Goal: Task Accomplishment & Management: Manage account settings

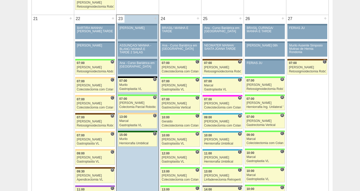
scroll to position [784, 0]
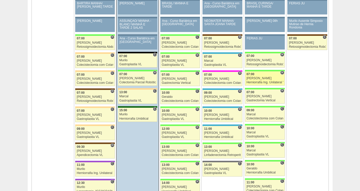
click at [265, 82] on div "Herniorrafia Ing. Unilateral VL" at bounding box center [265, 82] width 37 height 3
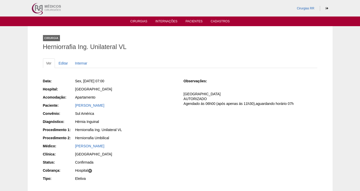
drag, startPoint x: 103, startPoint y: 105, endPoint x: 68, endPoint y: 106, distance: 34.6
click at [68, 106] on div "Paciente: Carlos Martin" at bounding box center [110, 106] width 134 height 6
copy div "Paciente: Carlos Martin"
click at [66, 63] on link "Editar" at bounding box center [63, 63] width 16 height 10
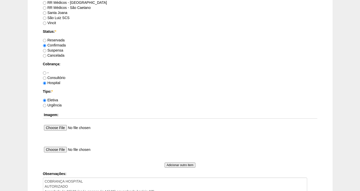
scroll to position [415, 0]
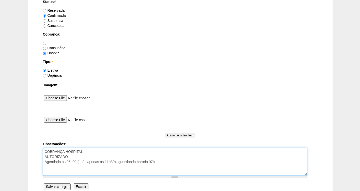
click at [176, 166] on textarea "COBRANÇA HOSPITAL AUTORIZADO Agendado ás 06h00 (após apenas ás 11h30),aguardand…" at bounding box center [175, 162] width 264 height 28
paste textarea "BRC 15877380"
type textarea "COBRANÇA HOSPITAL AUTORIZADO Agendado ás 06h00 (após apenas ás 11h30),aguardand…"
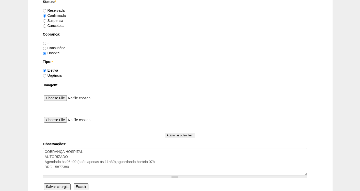
click at [53, 187] on input "Salvar cirurgia" at bounding box center [57, 187] width 27 height 7
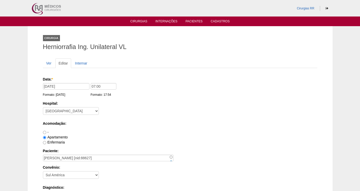
scroll to position [414, 0]
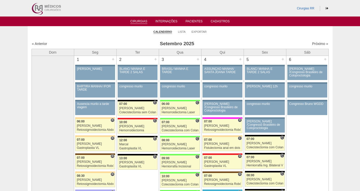
scroll to position [784, 0]
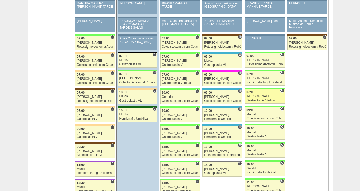
click at [261, 96] on div "[PERSON_NAME]" at bounding box center [265, 96] width 37 height 3
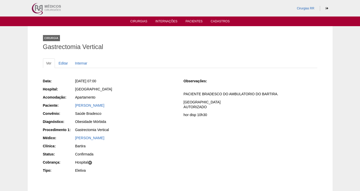
drag, startPoint x: 125, startPoint y: 107, endPoint x: 73, endPoint y: 106, distance: 51.9
click at [73, 106] on div "Paciente: [PERSON_NAME]" at bounding box center [110, 106] width 134 height 6
copy div "Paciente: [PERSON_NAME]"
click at [61, 64] on link "Editar" at bounding box center [63, 63] width 16 height 10
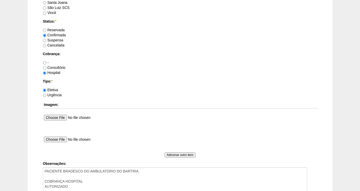
scroll to position [407, 0]
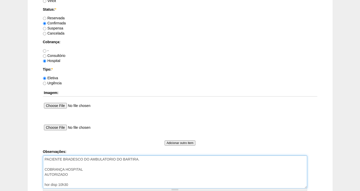
click at [153, 162] on textarea "PACIENTE BRADESCO DO AMBULATORIO DO BARTIRA. COBRANÇA HOSPITAL AUTORIZADO hor d…" at bounding box center [175, 172] width 264 height 33
click at [70, 174] on textarea "PACIENTE BRADESCO DO AMBULATORIO DO BARTIRA. COBRANÇA HOSPITAL AUTORIZADO hor d…" at bounding box center [175, 172] width 264 height 33
paste textarea "BRC15886110"
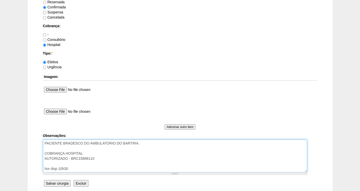
scroll to position [469, 0]
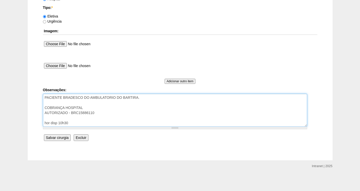
type textarea "PACIENTE BRADESCO DO AMBULATORIO DO BARTIRA. COBRANÇA HOSPITAL AUTORIZADO - BRC…"
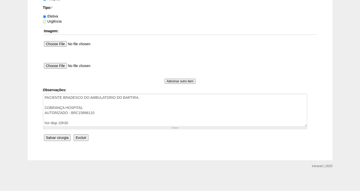
click at [52, 138] on input "Salvar cirurgia" at bounding box center [57, 137] width 27 height 7
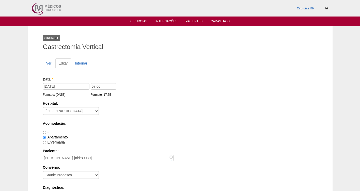
scroll to position [469, 0]
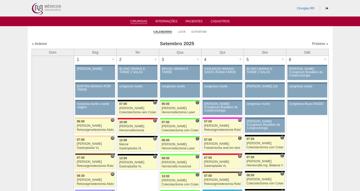
scroll to position [784, 0]
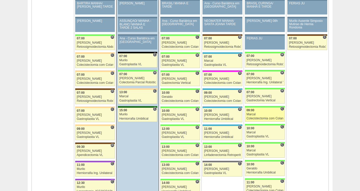
click at [255, 115] on div "Marcal" at bounding box center [265, 114] width 37 height 3
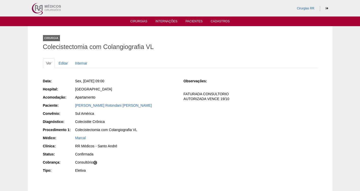
drag, startPoint x: 137, startPoint y: 104, endPoint x: 73, endPoint y: 106, distance: 64.1
click at [73, 106] on div "Paciente: Mariana Goulart Rotondani Rago" at bounding box center [110, 106] width 134 height 6
copy div "Paciente: Mariana Goulart Rotondani Rago"
click at [65, 62] on link "Editar" at bounding box center [63, 63] width 16 height 10
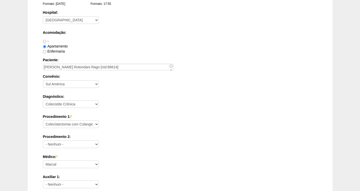
scroll to position [464, 0]
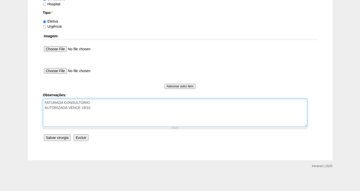
click at [104, 103] on textarea "FATURADA CONSULTORIO AUTORIZADA VENCE 19/10" at bounding box center [175, 113] width 264 height 28
click at [104, 107] on textarea "FATURADA CONSULTORIO AUTORIZADA VENCE 19/10" at bounding box center [175, 113] width 264 height 28
paste textarea "BRC15776551"
type textarea "FATURADA CONSULTORIO AUTORIZADA VENCE 19/10 BRC15776551"
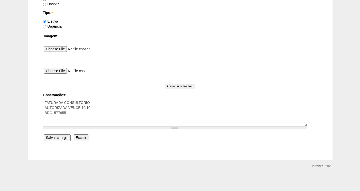
click at [51, 138] on input "Salvar cirurgia" at bounding box center [57, 137] width 27 height 7
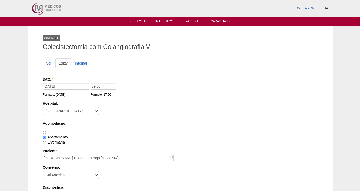
scroll to position [464, 0]
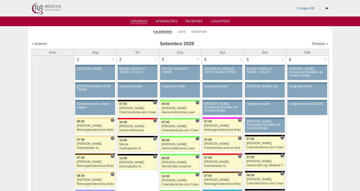
scroll to position [784, 0]
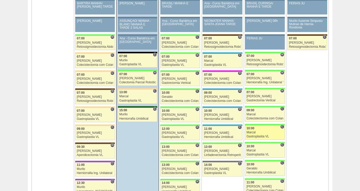
click at [256, 131] on div "Marcal" at bounding box center [265, 132] width 37 height 3
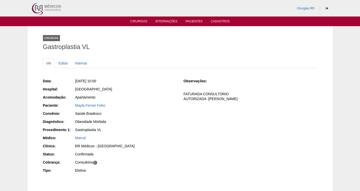
drag, startPoint x: 116, startPoint y: 105, endPoint x: 71, endPoint y: 107, distance: 45.8
click at [71, 107] on div "Paciente: Mayla Ferrari Felici" at bounding box center [110, 106] width 134 height 6
copy div "Paciente: Mayla Ferrari Felici"
click at [67, 64] on link "Editar" at bounding box center [63, 63] width 16 height 10
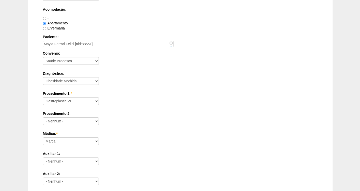
scroll to position [464, 0]
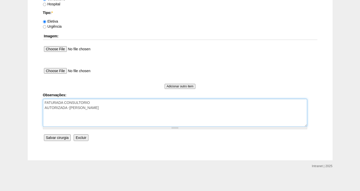
click at [109, 108] on textarea "FATURADA CONSULTORIO AUTORIZADA -BRADESCO" at bounding box center [175, 113] width 264 height 28
paste textarea "BRC15661975"
type textarea "FATURADA CONSULTORIO AUTORIZADA -BRADESCO BRC15661975"
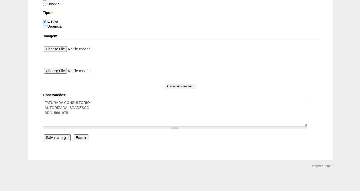
click at [61, 138] on input "Salvar cirurgia" at bounding box center [57, 137] width 27 height 7
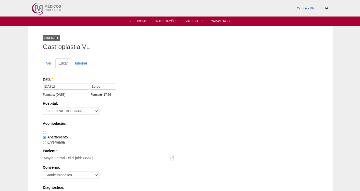
scroll to position [464, 0]
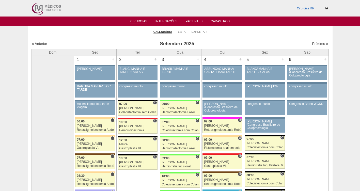
scroll to position [784, 0]
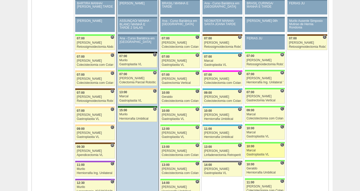
click at [255, 153] on div "Gastroplastia VL" at bounding box center [265, 154] width 37 height 3
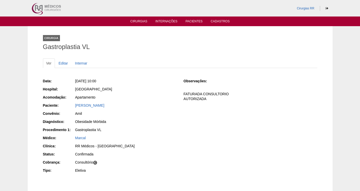
drag, startPoint x: 124, startPoint y: 105, endPoint x: 67, endPoint y: 107, distance: 56.5
click at [67, 107] on div "Paciente: Lucas Prado Guiral" at bounding box center [110, 106] width 134 height 6
copy div "Paciente: Lucas Prado Guiral"
click at [64, 65] on link "Editar" at bounding box center [63, 63] width 16 height 10
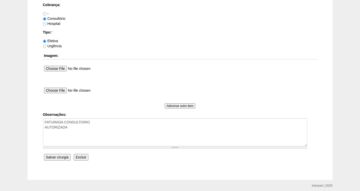
scroll to position [459, 0]
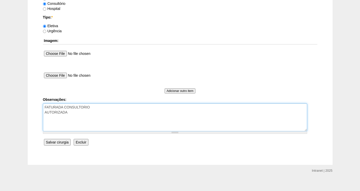
click at [74, 115] on textarea "FATURADA CONSULTORIO AUTORIZADA" at bounding box center [175, 117] width 264 height 28
paste textarea "BRC15620248"
type textarea "FATURADA CONSULTORIO AUTORIZADA BRC15620248"
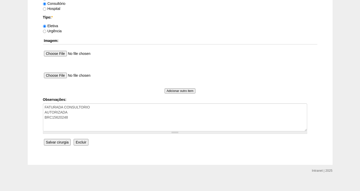
click at [57, 140] on input "Salvar cirurgia" at bounding box center [57, 142] width 27 height 7
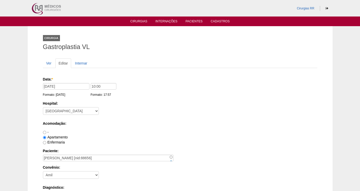
scroll to position [459, 0]
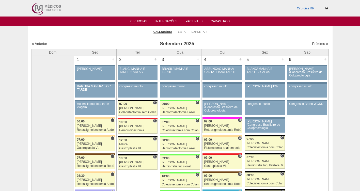
scroll to position [784, 0]
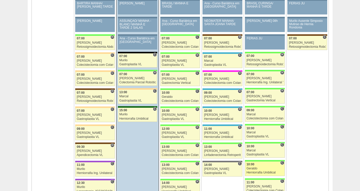
click at [255, 169] on div "Geraldo" at bounding box center [265, 168] width 37 height 3
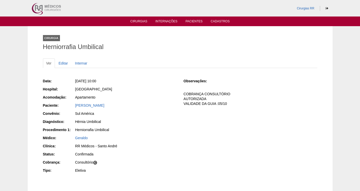
drag, startPoint x: 117, startPoint y: 106, endPoint x: 72, endPoint y: 107, distance: 45.5
click at [72, 107] on div "Paciente: [PERSON_NAME]" at bounding box center [110, 106] width 134 height 6
copy div "Paciente: [PERSON_NAME]"
click at [62, 63] on link "Editar" at bounding box center [63, 63] width 16 height 10
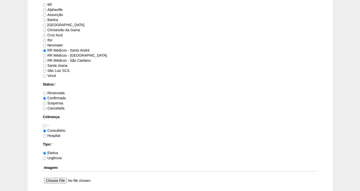
scroll to position [464, 0]
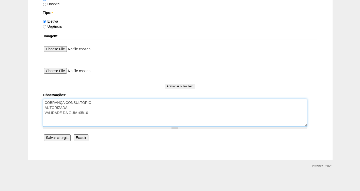
click at [107, 115] on textarea "COBRANÇA CONSULTÓRIO AUTORIZADA VALIDADE DA GUIA :05/10" at bounding box center [175, 113] width 264 height 28
paste textarea "BRC15905480 Nome do Paciente: Ercilio Cirillo Junior"
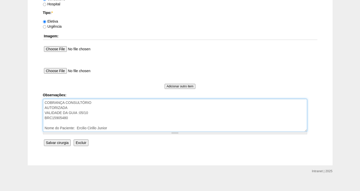
type textarea "COBRANÇA CONSULTÓRIO AUTORIZADA VALIDADE DA GUIA :05/10 BRC15905480 Nome do Pac…"
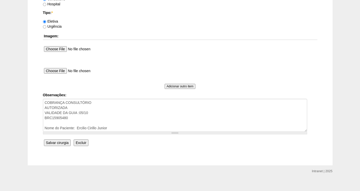
click at [56, 144] on input "Salvar cirurgia" at bounding box center [57, 143] width 27 height 7
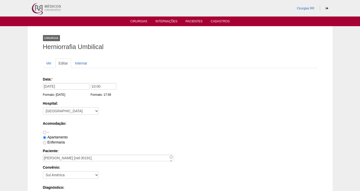
scroll to position [464, 0]
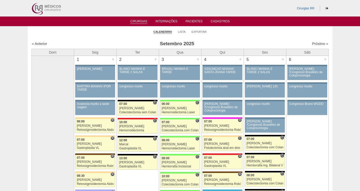
scroll to position [784, 0]
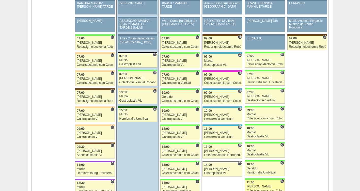
click at [253, 185] on div "[PERSON_NAME]" at bounding box center [265, 186] width 37 height 3
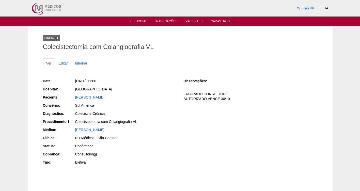
drag, startPoint x: 142, startPoint y: 98, endPoint x: 74, endPoint y: 95, distance: 67.2
click at [74, 95] on div "Paciente: [PERSON_NAME]" at bounding box center [110, 98] width 134 height 6
copy div "Paciente: [PERSON_NAME]"
click at [59, 63] on link "Editar" at bounding box center [63, 63] width 16 height 10
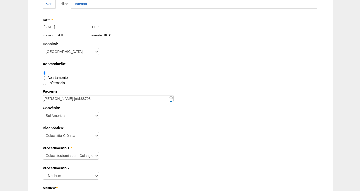
scroll to position [464, 0]
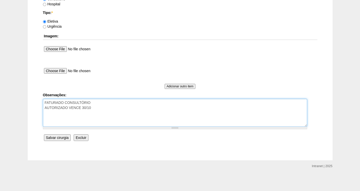
click at [109, 106] on textarea "FATURADO CONSULTÓRIO AUTORIZADO VENCE 30/10" at bounding box center [175, 113] width 264 height 28
paste textarea "BRC15929368"
type textarea "FATURADO CONSULTÓRIO AUTORIZADO VENCE 30/10 BRC15929368"
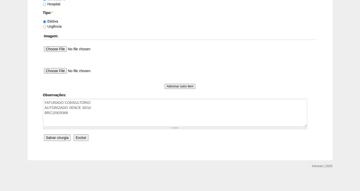
click at [57, 139] on input "Salvar cirurgia" at bounding box center [57, 137] width 27 height 7
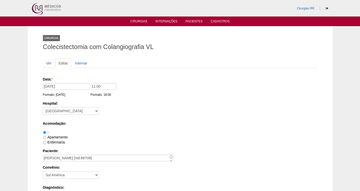
scroll to position [464, 0]
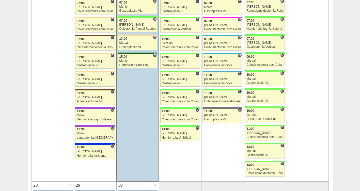
scroll to position [845, 0]
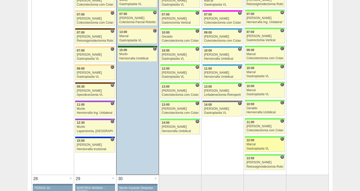
click at [260, 143] on link "88659 Marcal C 12:00 Marcal Gastroplastia VL Hospital Brasil RR Médicos - São B…" at bounding box center [265, 145] width 40 height 14
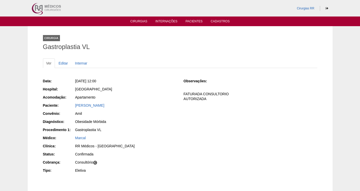
drag, startPoint x: 151, startPoint y: 109, endPoint x: 71, endPoint y: 105, distance: 79.4
click at [71, 105] on div "Data: [DATE] 12:00 Hospital: [GEOGRAPHIC_DATA] Acomodação: Apartamento Paciente…" at bounding box center [110, 126] width 134 height 99
drag, startPoint x: 71, startPoint y: 105, endPoint x: 157, endPoint y: 125, distance: 87.9
click at [157, 125] on div "Obesidade Mórbida" at bounding box center [126, 122] width 102 height 6
drag, startPoint x: 134, startPoint y: 105, endPoint x: 74, endPoint y: 105, distance: 59.5
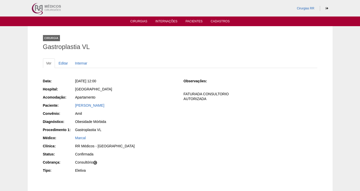
click at [74, 105] on div "Paciente: [PERSON_NAME]" at bounding box center [110, 106] width 134 height 6
copy div "Paciente: [PERSON_NAME]"
click at [141, 107] on div "[PERSON_NAME]" at bounding box center [125, 105] width 101 height 5
click at [126, 104] on div "Mirian Pimentel Prado Guiral" at bounding box center [125, 105] width 101 height 5
click at [117, 120] on div "Obesidade Mórbida" at bounding box center [125, 121] width 101 height 5
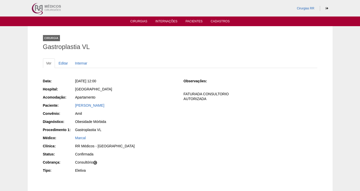
drag, startPoint x: 125, startPoint y: 107, endPoint x: 70, endPoint y: 104, distance: 55.0
click at [70, 104] on div "Paciente: Mirian Pimentel Prado Guiral" at bounding box center [110, 106] width 134 height 6
copy div "Paciente: Mirian Pimentel Prado Guiral"
click at [63, 64] on link "Editar" at bounding box center [63, 63] width 16 height 10
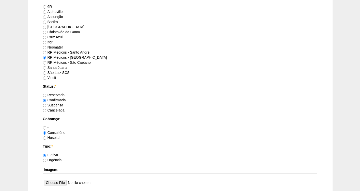
scroll to position [464, 0]
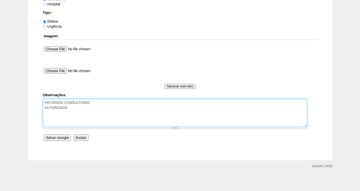
click at [80, 110] on textarea "FATURADA CONSULTORIO AUTORIZADA" at bounding box center [175, 113] width 264 height 28
paste textarea "BRC15640519"
type textarea "FATURADA CONSULTORIO AUTORIZADA BRC15640519"
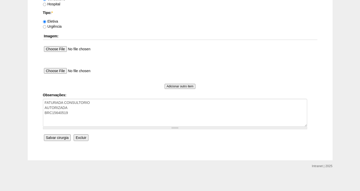
click at [62, 135] on input "Salvar cirurgia" at bounding box center [57, 137] width 27 height 7
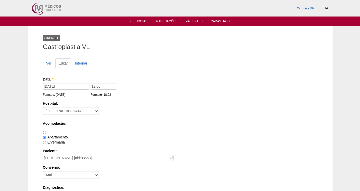
scroll to position [464, 0]
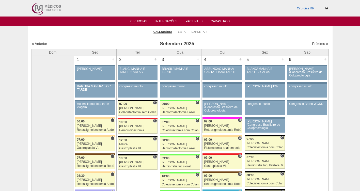
scroll to position [845, 0]
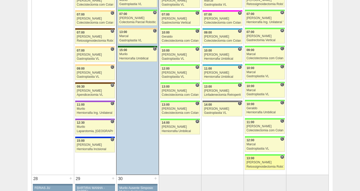
click at [264, 164] on div "[PERSON_NAME]" at bounding box center [265, 162] width 37 height 3
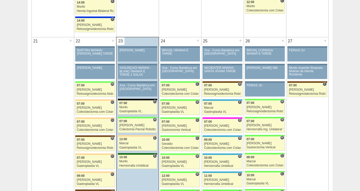
scroll to position [769, 0]
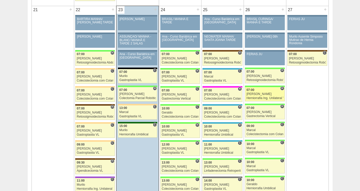
click at [249, 89] on span "07:00" at bounding box center [251, 90] width 8 height 4
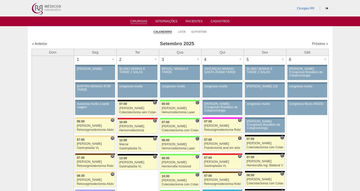
scroll to position [769, 0]
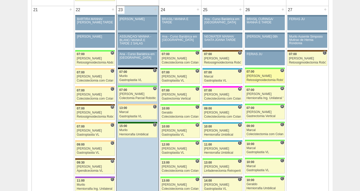
click at [267, 77] on div "[PERSON_NAME]" at bounding box center [265, 75] width 37 height 3
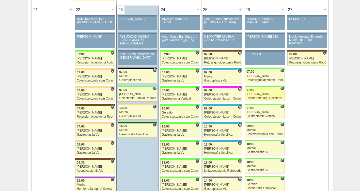
scroll to position [769, 0]
click at [253, 94] on div "[PERSON_NAME]" at bounding box center [265, 94] width 37 height 3
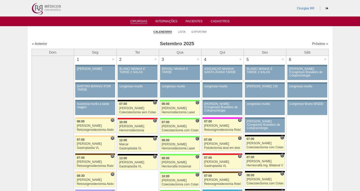
scroll to position [769, 0]
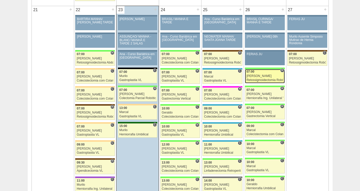
drag, startPoint x: 258, startPoint y: 74, endPoint x: 259, endPoint y: 64, distance: 10.0
click at [257, 73] on link "87191 Cirurgias RR H 07:00 Bruno Retossigmoidectomia Robótica Hospital Brasil B…" at bounding box center [265, 76] width 40 height 14
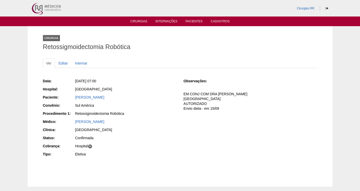
drag, startPoint x: 129, startPoint y: 94, endPoint x: 69, endPoint y: 93, distance: 59.5
click at [72, 97] on div "Data: Sex, 26/09/2025 - 07:00 Hospital: Brasil Paciente: ROXANA RIVAS PACHECO C…" at bounding box center [110, 118] width 134 height 83
copy div "Paciente: ROXANA RIVAS PACHECO"
click at [65, 62] on link "Editar" at bounding box center [63, 63] width 16 height 10
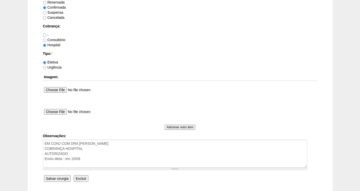
scroll to position [431, 0]
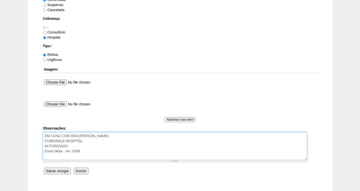
drag, startPoint x: 91, startPoint y: 154, endPoint x: 94, endPoint y: 154, distance: 3.6
click at [94, 154] on textarea "EM CONJ COM DRA CLAUDIA COBRANÇA HOSPITAL AUTORIZADO Envio dieta - em 15/09" at bounding box center [175, 146] width 264 height 28
click at [73, 146] on textarea "EM CONJ COM DRA CLAUDIA COBRANÇA HOSPITAL AUTORIZADO Envio dieta - em 15/09" at bounding box center [175, 146] width 264 height 28
paste textarea "BRC15334713"
type textarea "EM CONJ COM DRA CLAUDIA COBRANÇA HOSPITAL AUTORIZADO -BRC15334713 Envio dieta -…"
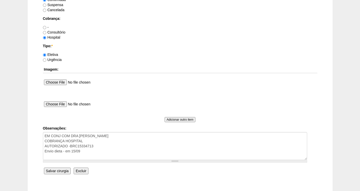
click at [57, 171] on input "Salvar cirurgia" at bounding box center [57, 171] width 27 height 7
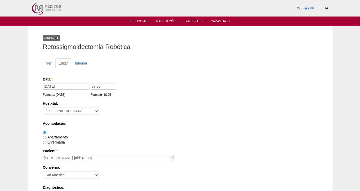
scroll to position [431, 0]
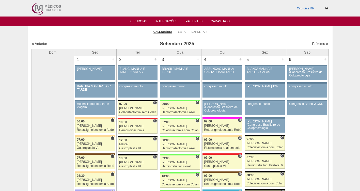
scroll to position [769, 0]
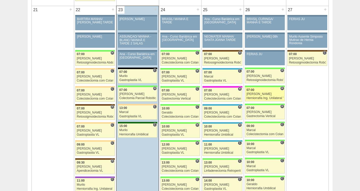
click at [258, 99] on div "Herniorrafia Ing. Unilateral VL" at bounding box center [265, 98] width 37 height 3
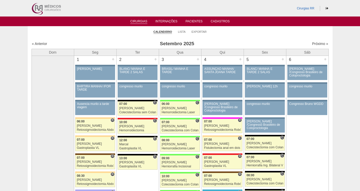
scroll to position [769, 0]
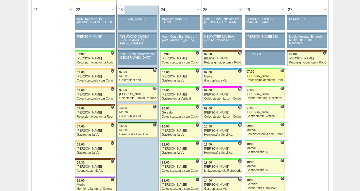
click at [258, 77] on div "[PERSON_NAME]" at bounding box center [265, 75] width 37 height 3
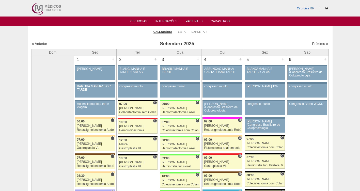
scroll to position [769, 0]
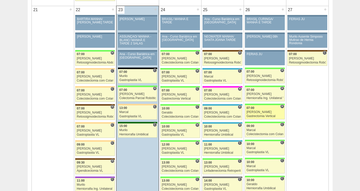
click at [264, 113] on div "[PERSON_NAME]" at bounding box center [265, 112] width 37 height 3
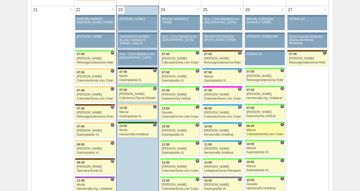
click at [259, 129] on div "Marcal" at bounding box center [265, 130] width 37 height 3
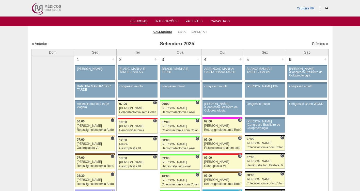
scroll to position [769, 0]
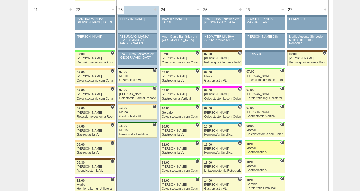
click at [258, 150] on div "Marcal" at bounding box center [265, 148] width 37 height 3
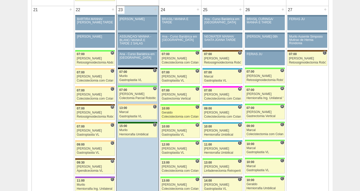
scroll to position [769, 0]
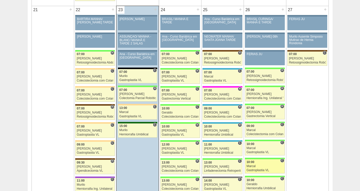
click at [258, 169] on link "88657 Marcal C 10:00 Marcal Gastroplastia VL Hospital [GEOGRAPHIC_DATA] RR Médi…" at bounding box center [265, 166] width 40 height 14
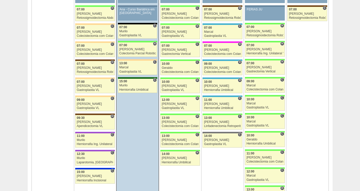
scroll to position [829, 0]
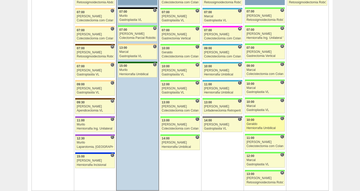
click at [261, 125] on div "Geraldo" at bounding box center [265, 124] width 37 height 3
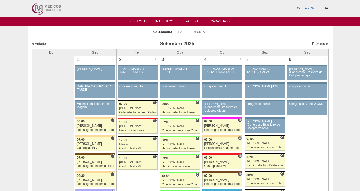
scroll to position [829, 0]
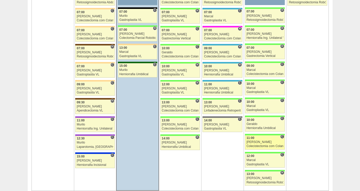
click at [258, 144] on div "[PERSON_NAME]" at bounding box center [265, 142] width 37 height 3
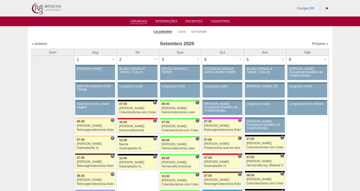
scroll to position [829, 0]
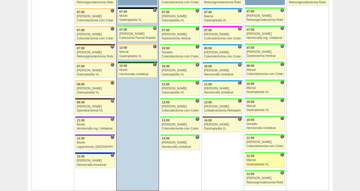
click at [256, 160] on div "Marcal" at bounding box center [265, 160] width 37 height 3
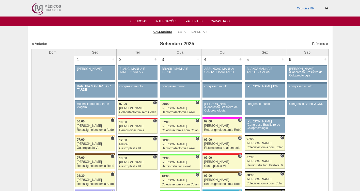
scroll to position [829, 0]
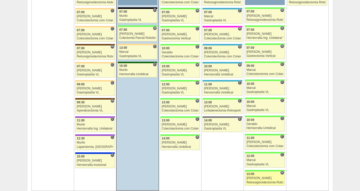
click at [266, 178] on div "[PERSON_NAME]" at bounding box center [265, 178] width 37 height 3
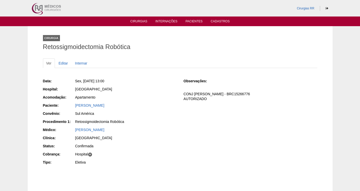
drag, startPoint x: 136, startPoint y: 107, endPoint x: 72, endPoint y: 107, distance: 63.8
click at [72, 107] on div "Paciente: [PERSON_NAME]" at bounding box center [110, 106] width 134 height 6
copy div "Paciente: [PERSON_NAME]"
click at [59, 64] on link "Editar" at bounding box center [63, 63] width 16 height 10
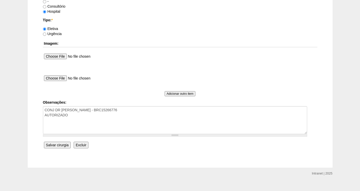
scroll to position [458, 0]
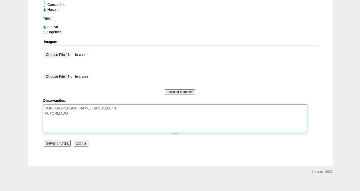
drag, startPoint x: 110, startPoint y: 109, endPoint x: 91, endPoint y: 106, distance: 18.6
click at [91, 106] on textarea "CONJ DR [PERSON_NAME] - BRC15266776 AUTORIZADO" at bounding box center [175, 118] width 264 height 28
paste textarea "BRC15526776"
type textarea "CONJ DR [PERSON_NAME] - BRCBRC15526776 AUTORIZADO"
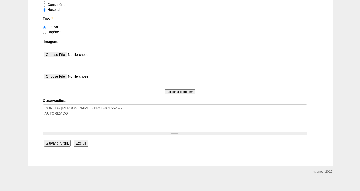
click at [56, 144] on input "Salvar cirurgia" at bounding box center [57, 143] width 27 height 7
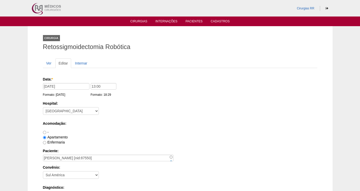
scroll to position [458, 0]
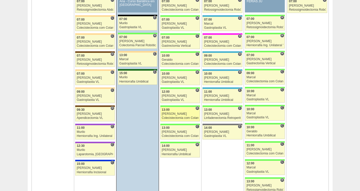
scroll to position [828, 0]
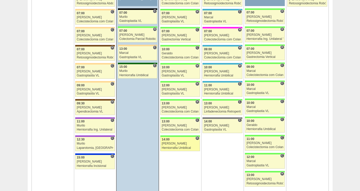
click at [173, 146] on div "Herniorrafia Umbilical" at bounding box center [180, 147] width 37 height 3
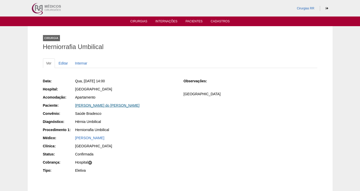
drag, startPoint x: 152, startPoint y: 106, endPoint x: 76, endPoint y: 104, distance: 76.6
click at [76, 104] on div "[PERSON_NAME] do [PERSON_NAME]" at bounding box center [125, 105] width 101 height 5
copy link "[PERSON_NAME] do [PERSON_NAME]"
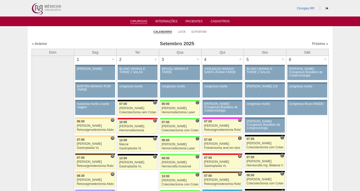
scroll to position [828, 0]
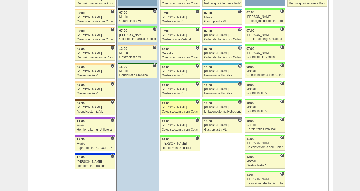
click at [182, 108] on div "[PERSON_NAME]" at bounding box center [180, 107] width 37 height 3
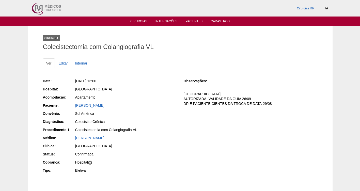
drag, startPoint x: 114, startPoint y: 182, endPoint x: 25, endPoint y: 152, distance: 94.0
drag, startPoint x: 25, startPoint y: 152, endPoint x: 211, endPoint y: 146, distance: 186.0
click at [211, 146] on div "Data: Qua, 24/09/2025 - 13:00 Hospital: Brasil Acomodação: Apartamento Paciente…" at bounding box center [180, 126] width 275 height 99
click at [21, 43] on div "Cirurgia Colecistectomia com Colangiografia VL Ver Editar Internar Data: Qua, 2…" at bounding box center [180, 114] width 360 height 177
click at [31, 48] on div "Cirurgia Colecistectomia com Colangiografia VL Ver Editar Internar Data: Qua, 2…" at bounding box center [180, 114] width 305 height 177
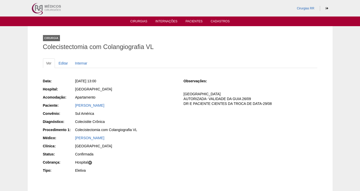
click at [34, 43] on div "Cirurgia Colecistectomia com Colangiografia VL Ver Editar Internar Data: Qua, 2…" at bounding box center [180, 114] width 305 height 177
click at [62, 64] on link "Editar" at bounding box center [63, 63] width 16 height 10
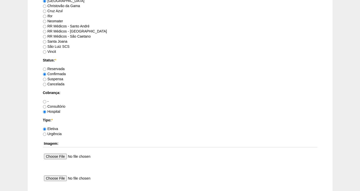
scroll to position [350, 0]
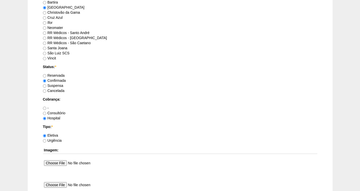
click at [57, 85] on label "Suspensa" at bounding box center [53, 86] width 20 height 4
click at [46, 85] on input "Suspensa" at bounding box center [44, 85] width 3 height 3
radio input "true"
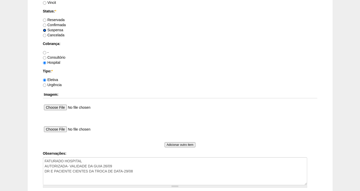
scroll to position [464, 0]
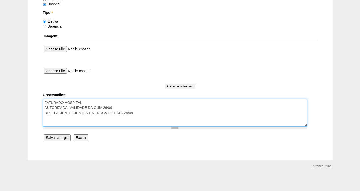
click at [144, 117] on textarea "FATURADO HOSPITAL AUTORIZADA- VALIDADE DA GUIA 26/09 DR E PACIENTE CIENTES DA T…" at bounding box center [175, 113] width 264 height 28
type textarea "FATURADO HOSPITAL AUTORIZADA- VALIDADE DA GUIA 26/09 DR E PACIENTE CIENTES DA T…"
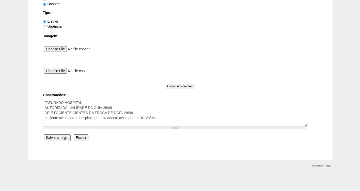
click at [56, 140] on input "Salvar cirurgia" at bounding box center [57, 137] width 27 height 7
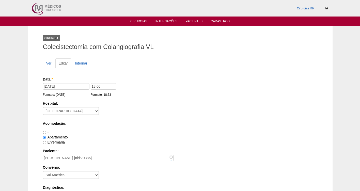
scroll to position [464, 0]
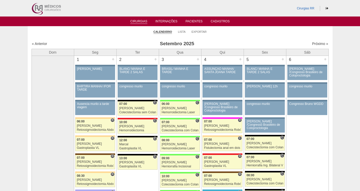
scroll to position [828, 0]
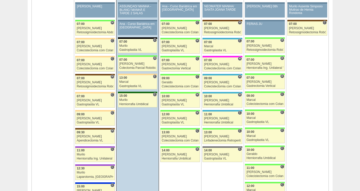
scroll to position [803, 0]
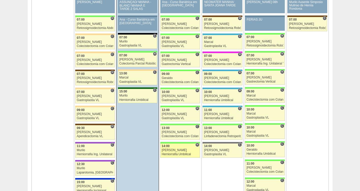
click at [168, 149] on div "Nathan" at bounding box center [180, 150] width 37 height 3
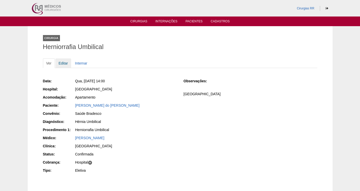
click at [63, 62] on link "Editar" at bounding box center [63, 63] width 16 height 10
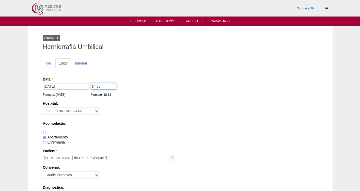
drag, startPoint x: 114, startPoint y: 86, endPoint x: 72, endPoint y: 93, distance: 43.1
click at [72, 82] on div "Data: * 24/09/2025 Formato: 23/09/2025 14:00 Formato: 18:53" at bounding box center [179, 79] width 273 height 5
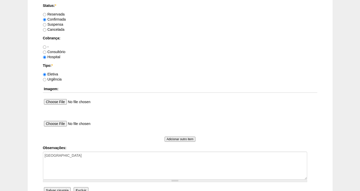
scroll to position [464, 0]
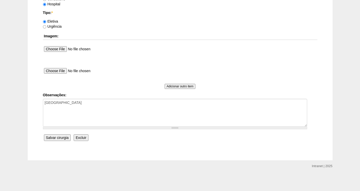
type input "13:00"
click at [56, 136] on input "Salvar cirurgia" at bounding box center [57, 137] width 27 height 7
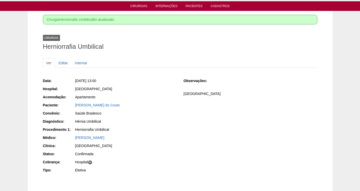
scroll to position [51, 0]
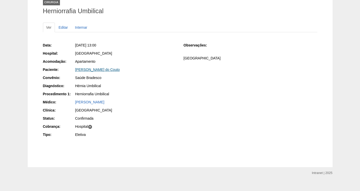
drag, startPoint x: 148, startPoint y: 73, endPoint x: 75, endPoint y: 71, distance: 72.7
click at [75, 71] on div "Data: Qua, 24/09/2025 - 13:00 Hospital: Brasil Acomodação: Apartamento Paciente…" at bounding box center [110, 90] width 134 height 99
click at [194, 115] on div "Data: Qua, 24/09/2025 - 13:00 Hospital: Brasil Acomodação: Apartamento Paciente…" at bounding box center [180, 90] width 275 height 99
click at [107, 71] on link "[PERSON_NAME] do Couto" at bounding box center [97, 70] width 45 height 4
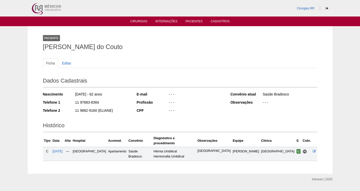
drag, startPoint x: 97, startPoint y: 102, endPoint x: 71, endPoint y: 102, distance: 25.9
click at [71, 102] on div "Telefone 1 11 97683-8364" at bounding box center [86, 103] width 87 height 6
copy div "11 97683-8364"
click at [63, 150] on span "24/09/2025" at bounding box center [58, 152] width 10 height 4
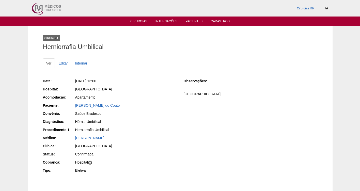
drag, startPoint x: 140, startPoint y: 107, endPoint x: 72, endPoint y: 106, distance: 67.9
click at [72, 106] on div "Paciente: [PERSON_NAME] do Couto" at bounding box center [110, 106] width 134 height 6
copy div "Paciente: [PERSON_NAME] do Couto"
click at [151, 133] on div "Herniorrafia Umbilical" at bounding box center [126, 130] width 102 height 6
drag, startPoint x: 139, startPoint y: 107, endPoint x: 70, endPoint y: 106, distance: 68.1
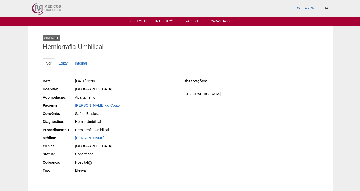
click at [70, 106] on div "Paciente: [PERSON_NAME] do Couto" at bounding box center [110, 106] width 134 height 6
copy div "Paciente: [PERSON_NAME] do Couto"
click at [142, 23] on link "Cirurgias" at bounding box center [138, 22] width 17 height 4
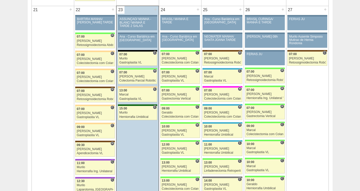
scroll to position [778, 0]
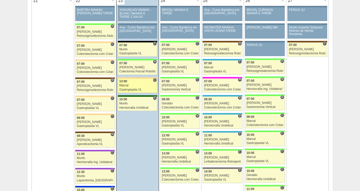
click at [137, 86] on div "Marcal" at bounding box center [137, 85] width 37 height 3
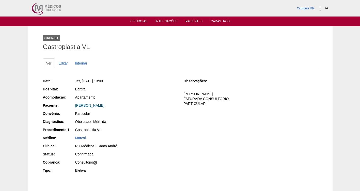
click at [94, 105] on link "Jordana Batista Anselmo" at bounding box center [89, 105] width 29 height 4
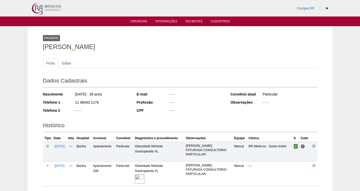
click at [140, 182] on img at bounding box center [139, 178] width 9 height 9
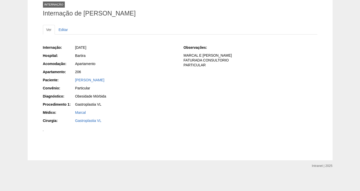
scroll to position [127, 0]
click at [311, 128] on div at bounding box center [180, 130] width 275 height 5
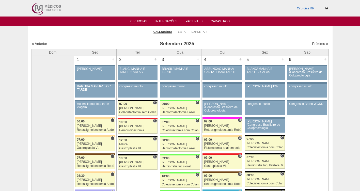
scroll to position [776, 0]
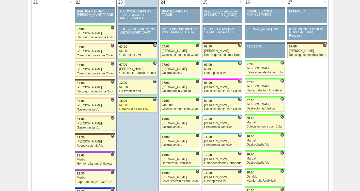
click at [131, 102] on div "15:00" at bounding box center [137, 100] width 37 height 3
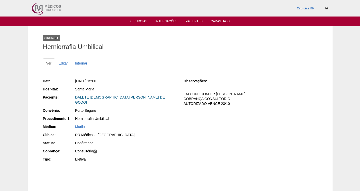
click at [90, 95] on link "DALETE [DEMOGRAPHIC_DATA][PERSON_NAME] DE GODOI" at bounding box center [120, 99] width 90 height 9
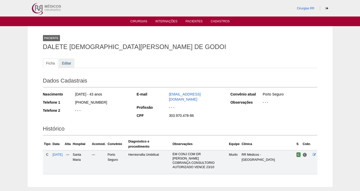
click at [65, 63] on link "Editar" at bounding box center [67, 63] width 16 height 10
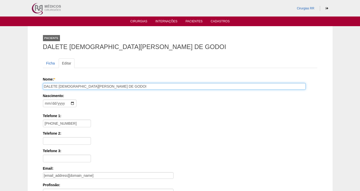
drag, startPoint x: 119, startPoint y: 86, endPoint x: 37, endPoint y: 87, distance: 82.4
click at [38, 87] on div "Paciente DALETE CRISTIANE CRUZ DE GODOI Ficha Editar Nome: * DALETE CRISTIANE C…" at bounding box center [180, 152] width 305 height 253
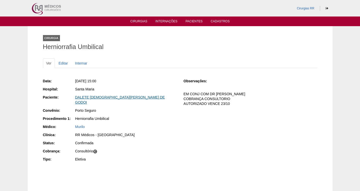
click at [91, 98] on link "DALETE [DEMOGRAPHIC_DATA][PERSON_NAME] DE GODOI" at bounding box center [120, 99] width 90 height 9
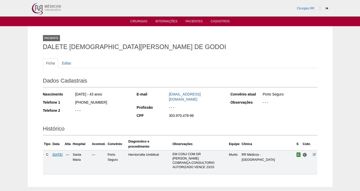
click at [60, 153] on span "[DATE]" at bounding box center [58, 155] width 10 height 4
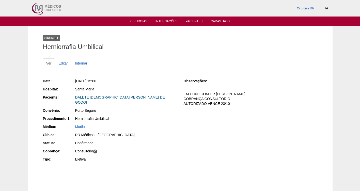
click at [91, 97] on link "DALETE [DEMOGRAPHIC_DATA][PERSON_NAME] DE GODOI" at bounding box center [120, 99] width 90 height 9
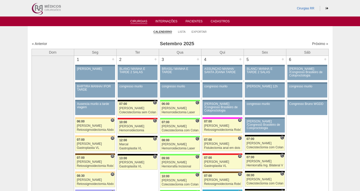
scroll to position [775, 0]
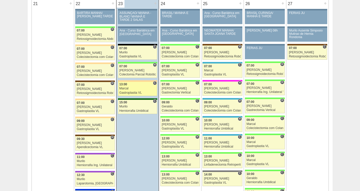
click at [136, 87] on link "88648 Marcal C 13:00 Marcal Gastroplastia VL Hospital Bartira RR Médicos - Sant…" at bounding box center [137, 89] width 39 height 14
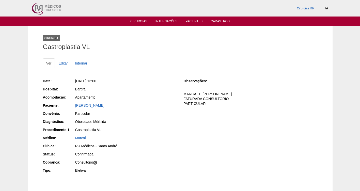
drag, startPoint x: 131, startPoint y: 104, endPoint x: 68, endPoint y: 104, distance: 62.3
click at [68, 104] on div "Paciente: [PERSON_NAME]" at bounding box center [110, 106] width 134 height 6
copy div "Paciente: [PERSON_NAME]"
